Goal: Transaction & Acquisition: Book appointment/travel/reservation

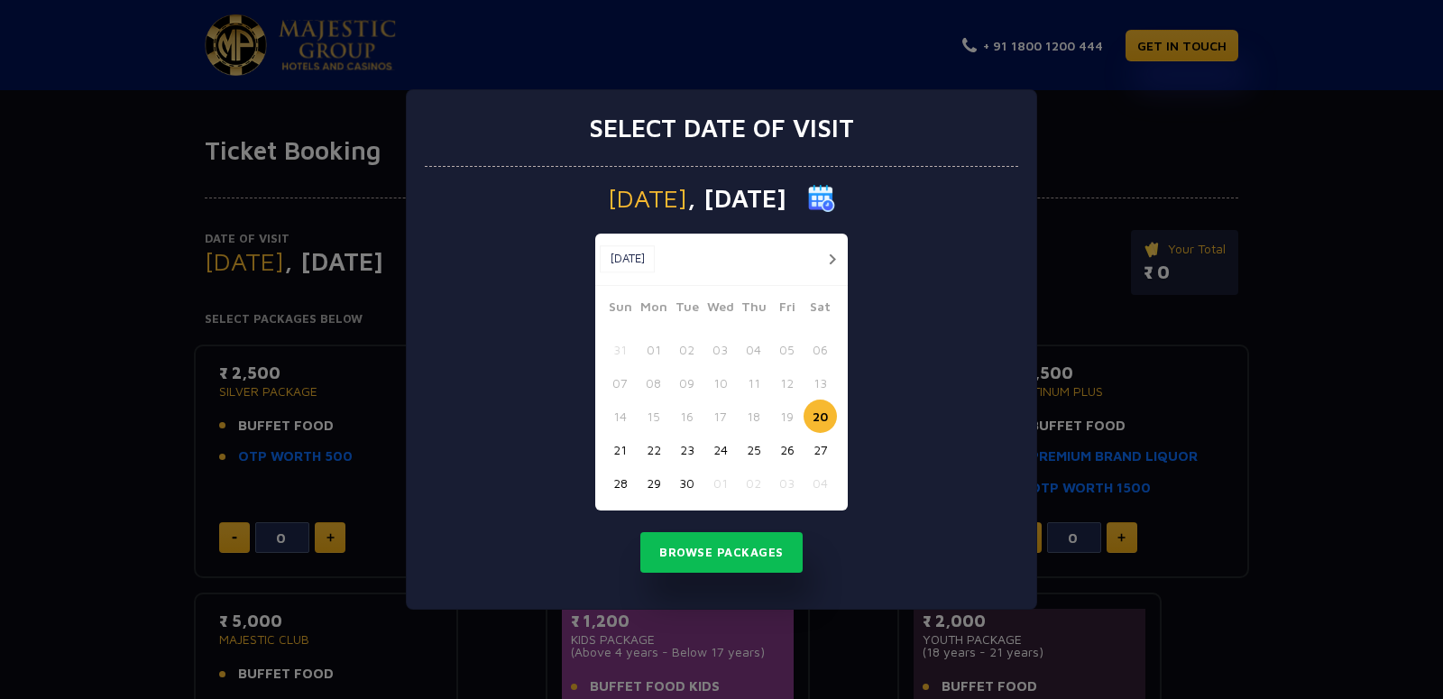
click at [835, 197] on img at bounding box center [821, 198] width 27 height 27
click at [835, 202] on img at bounding box center [821, 198] width 27 height 27
click at [834, 260] on button "button" at bounding box center [832, 259] width 23 height 23
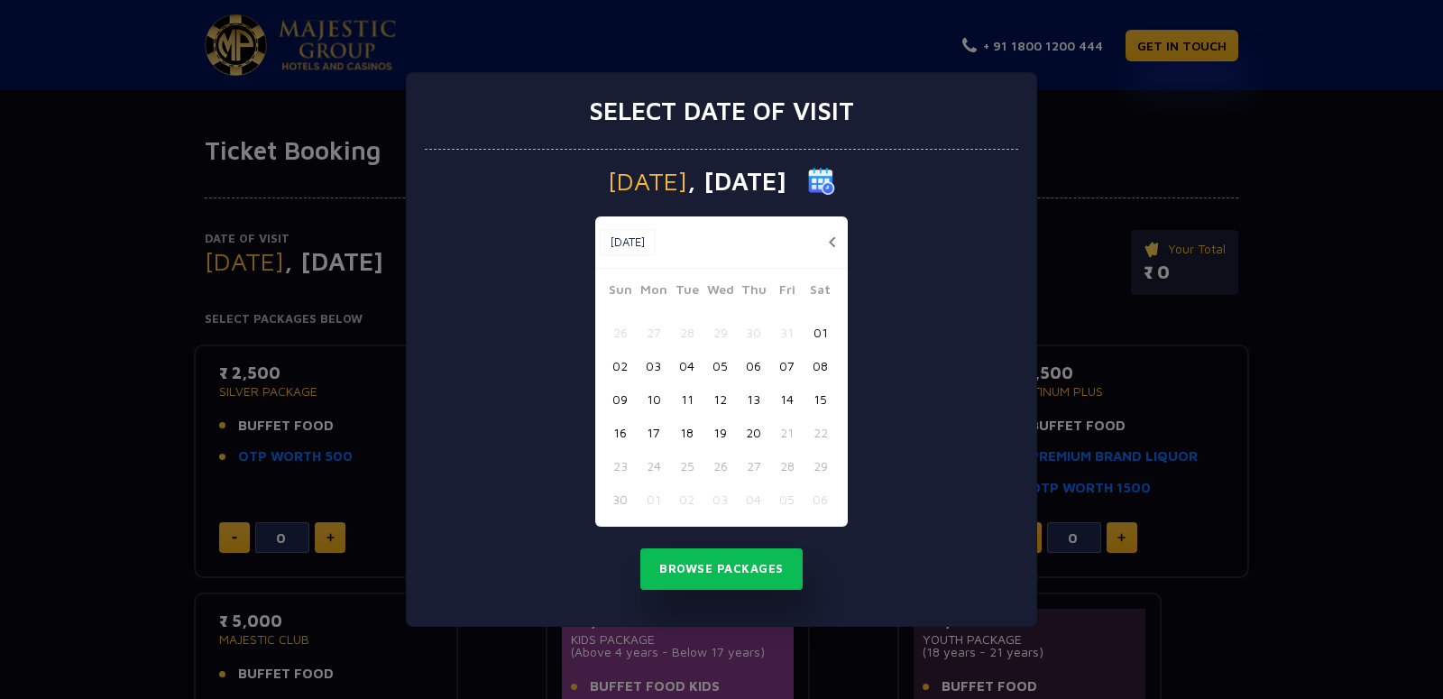
click at [820, 326] on button "01" at bounding box center [819, 332] width 33 height 33
click at [709, 576] on button "Browse Packages" at bounding box center [721, 568] width 162 height 41
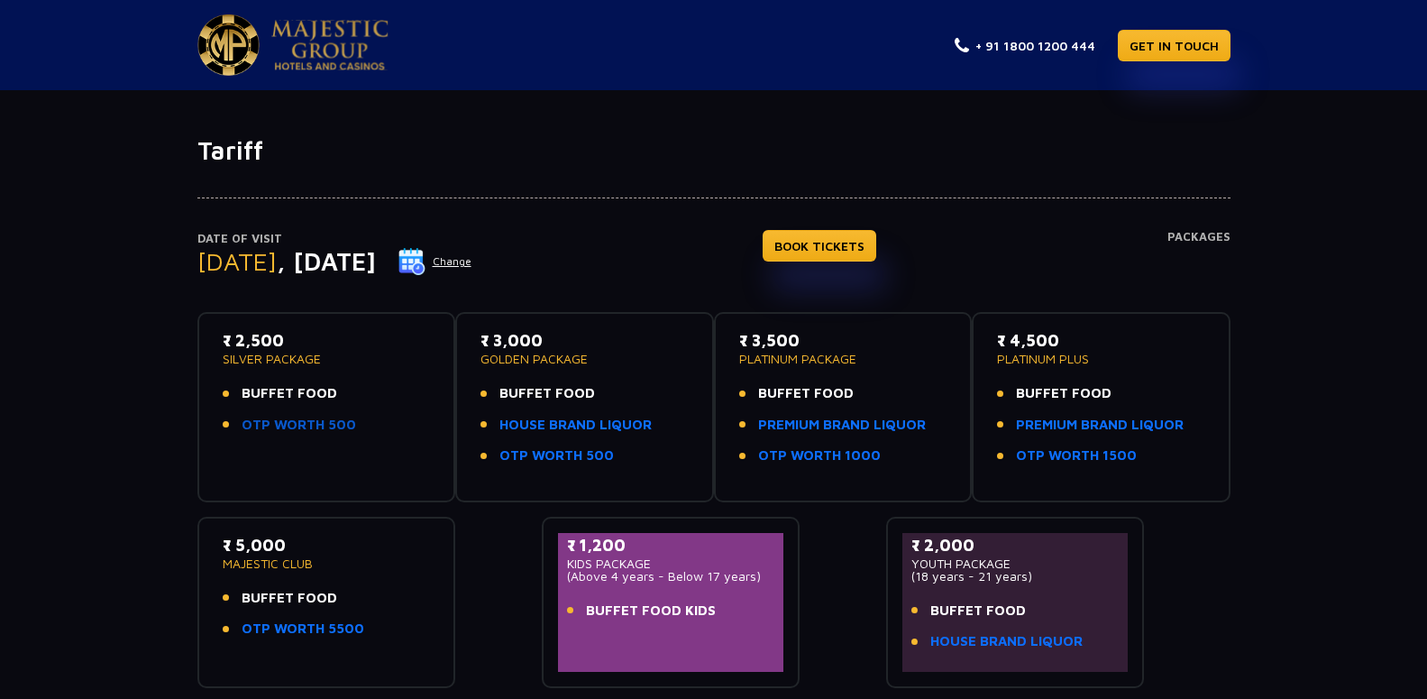
click at [268, 427] on link "OTP WORTH 500" at bounding box center [299, 425] width 115 height 21
